Goal: Obtain resource: Download file/media

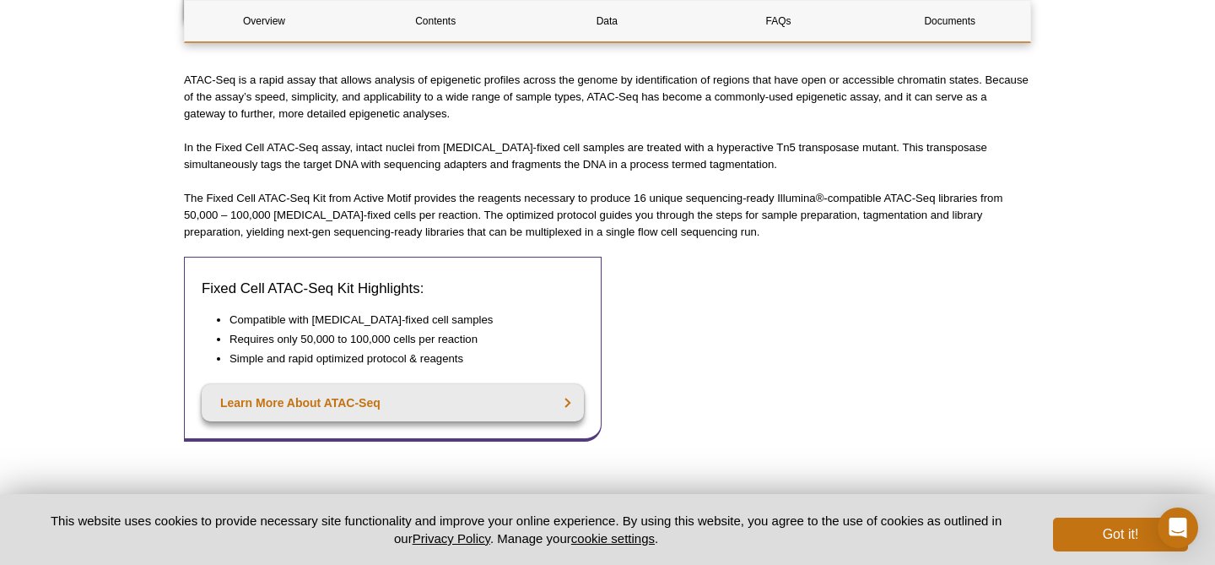
scroll to position [559, 0]
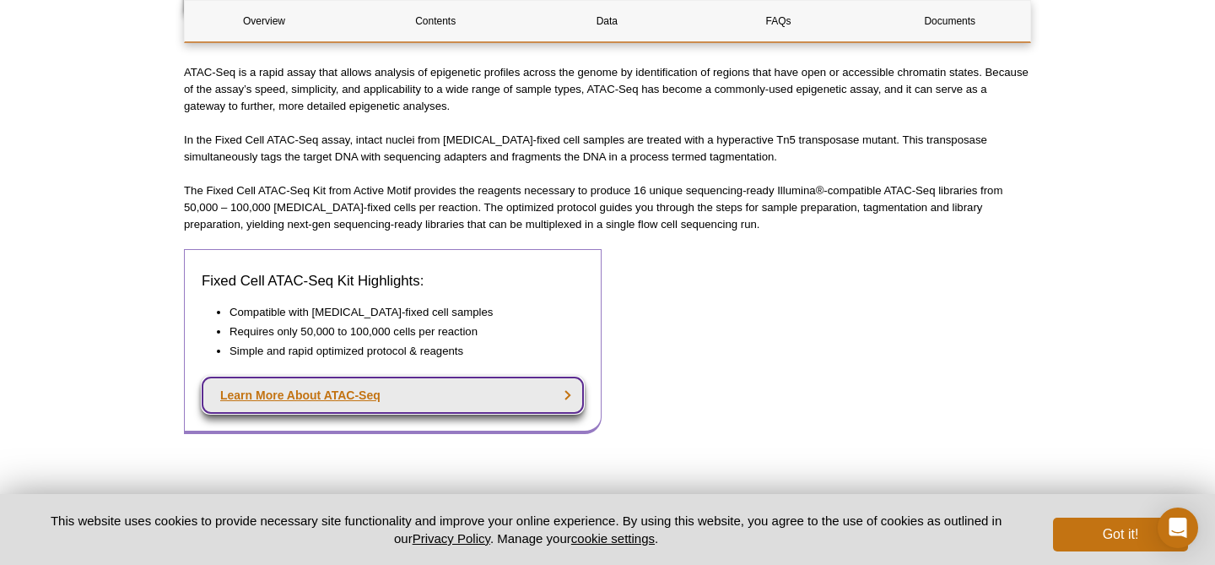
click at [506, 400] on link "Learn More About ATAC-Seq" at bounding box center [393, 394] width 382 height 37
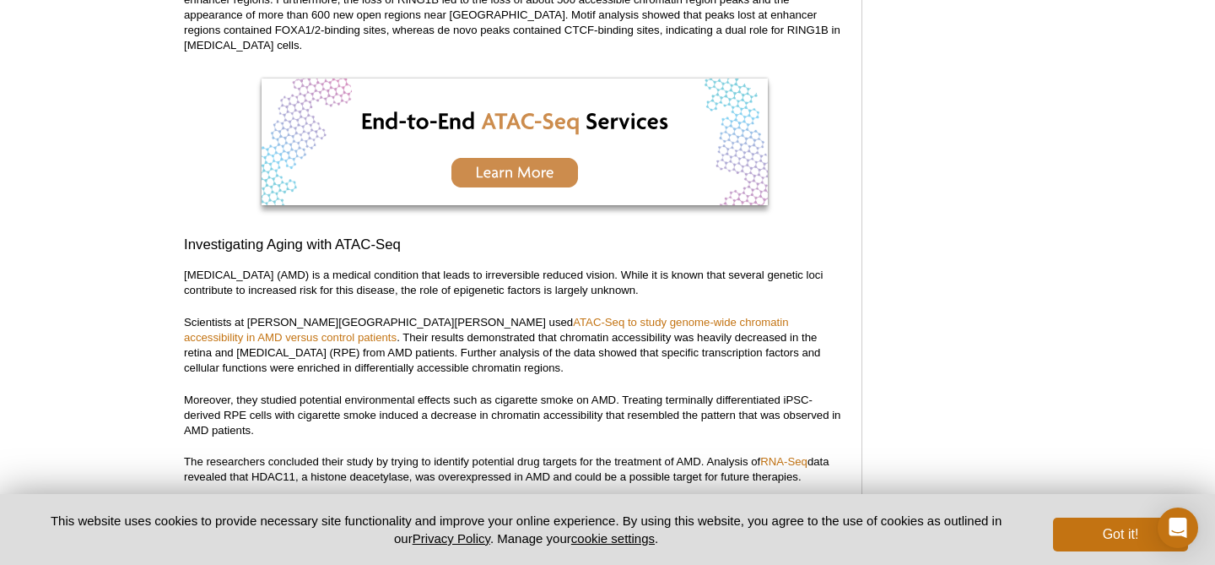
scroll to position [2899, 0]
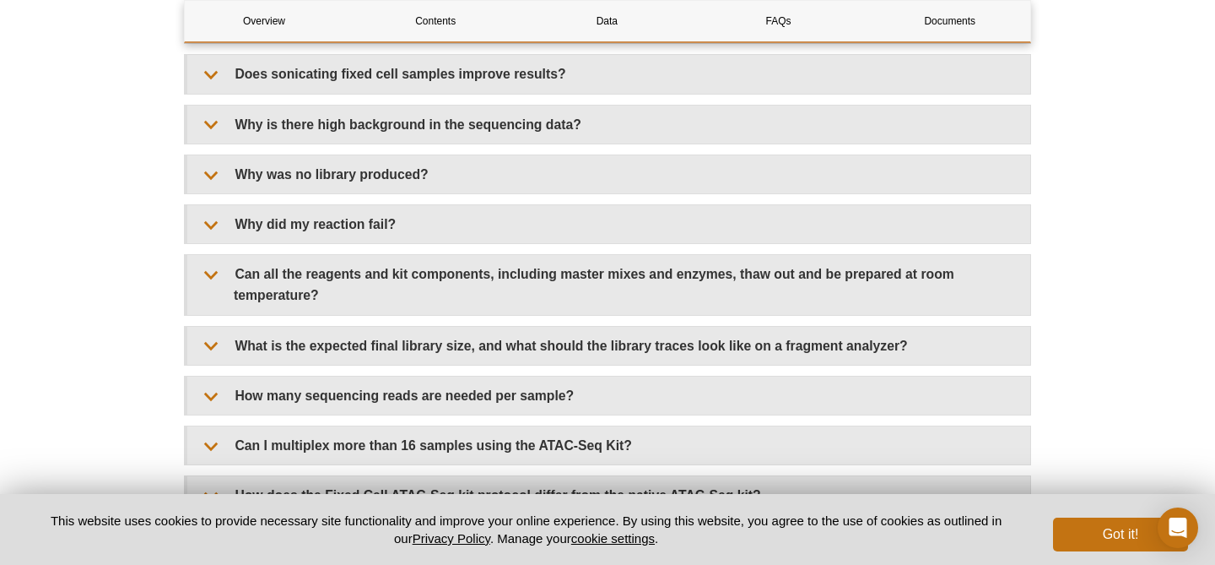
scroll to position [4452, 0]
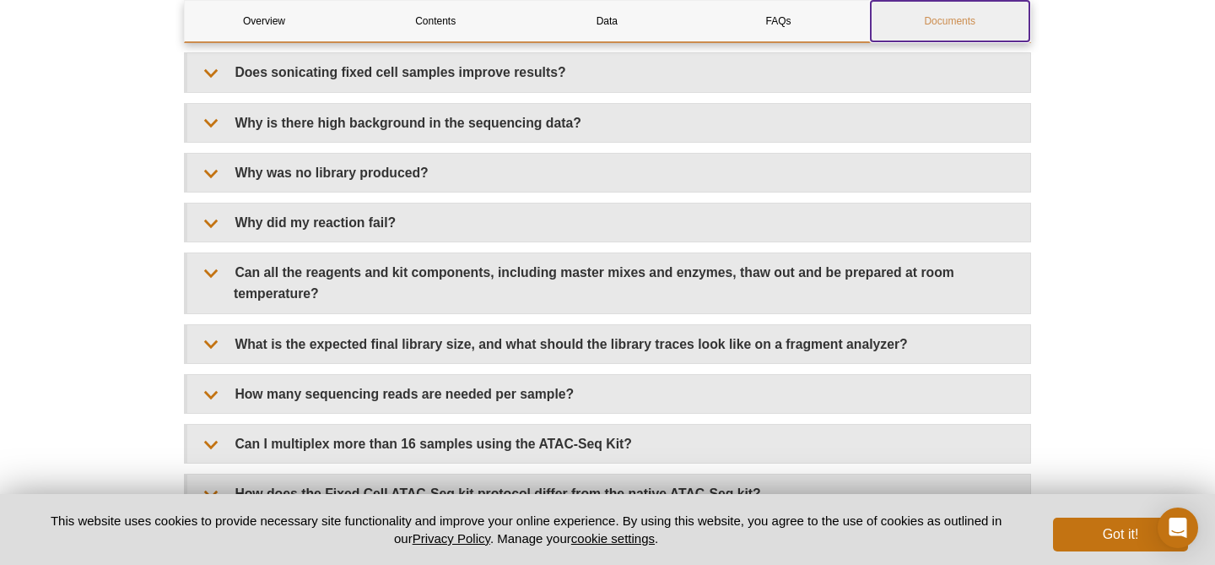
click at [919, 24] on link "Documents" at bounding box center [950, 21] width 159 height 41
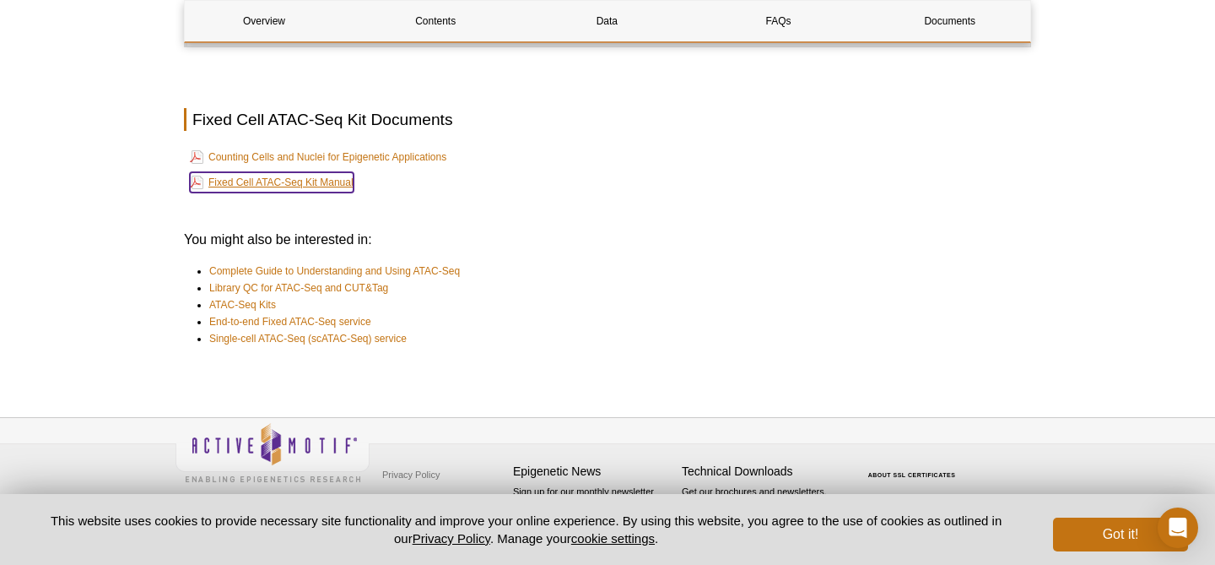
click at [338, 187] on link "Fixed Cell ATAC-Seq Kit Manual" at bounding box center [272, 182] width 164 height 20
